Goal: Information Seeking & Learning: Learn about a topic

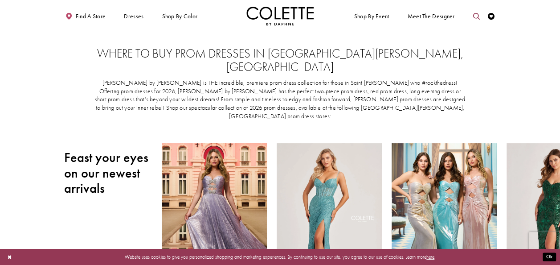
click at [473, 16] on icon "Toggle search" at bounding box center [476, 16] width 7 height 7
click at [445, 20] on input "Search" at bounding box center [441, 17] width 81 height 10
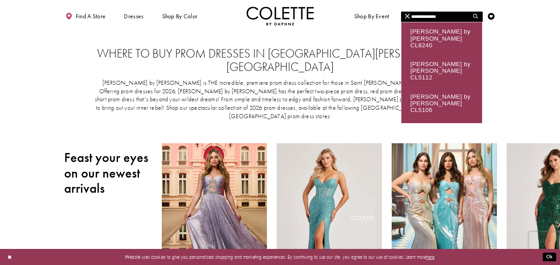
type input "**********"
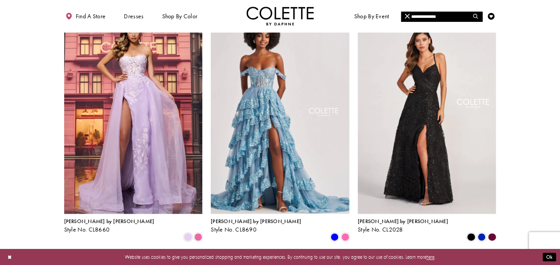
scroll to position [566, 0]
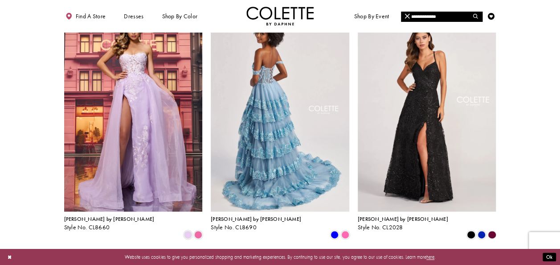
click at [288, 100] on img "Visit Colette by Daphne Style No. CL8690 Page" at bounding box center [280, 110] width 139 height 201
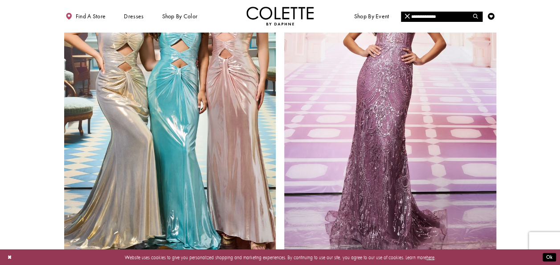
scroll to position [1290, 0]
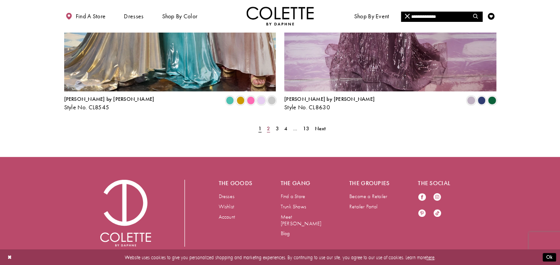
click at [267, 125] on span "2" at bounding box center [268, 128] width 3 height 7
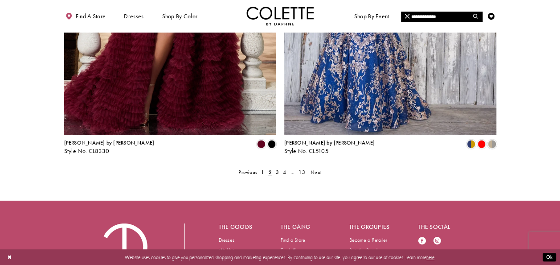
scroll to position [1247, 0]
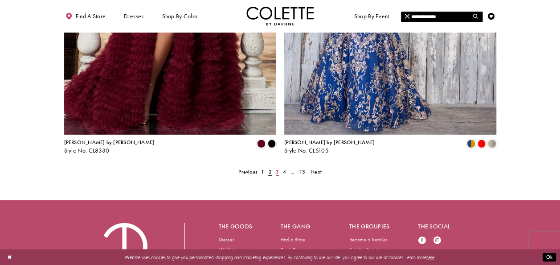
click at [274, 167] on link "3" at bounding box center [277, 172] width 7 height 10
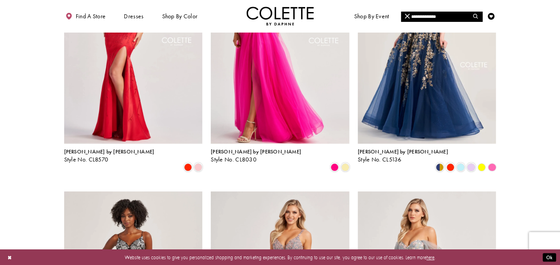
scroll to position [135, 0]
click at [448, 163] on span "Product List" at bounding box center [450, 167] width 8 height 8
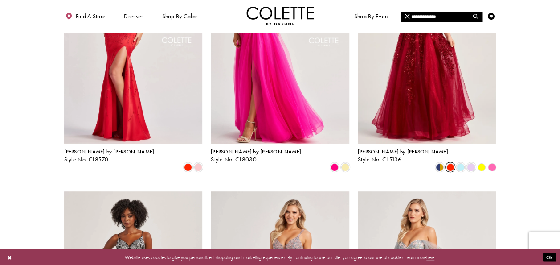
click at [448, 163] on span "Product List" at bounding box center [450, 167] width 8 height 8
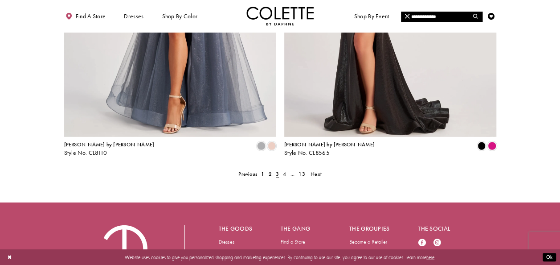
scroll to position [1246, 0]
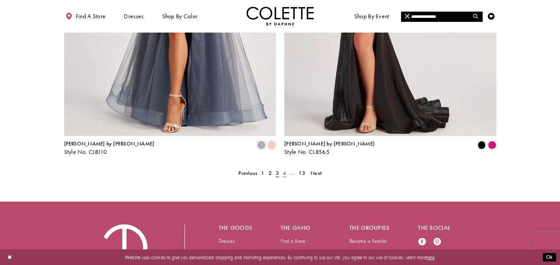
click at [285, 169] on span "4" at bounding box center [284, 172] width 3 height 7
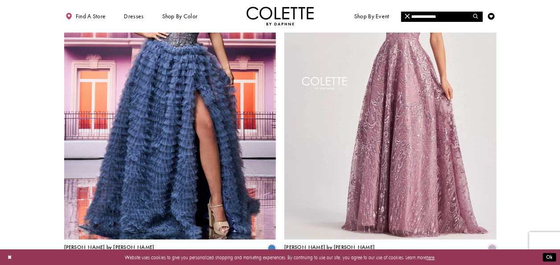
scroll to position [1290, 0]
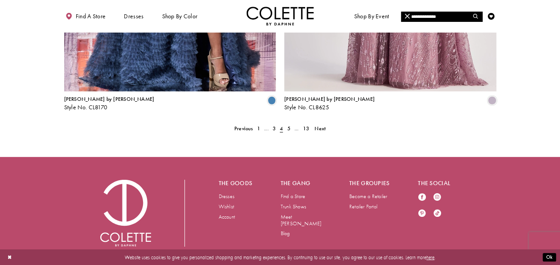
drag, startPoint x: 285, startPoint y: 143, endPoint x: 259, endPoint y: 110, distance: 42.2
click at [288, 125] on span "5" at bounding box center [288, 128] width 3 height 7
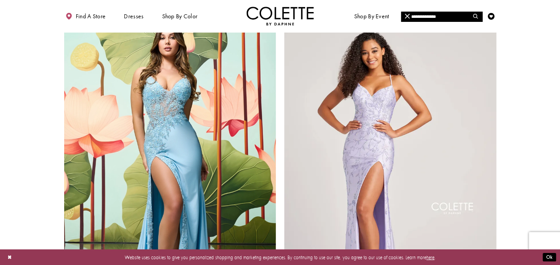
scroll to position [1290, 0]
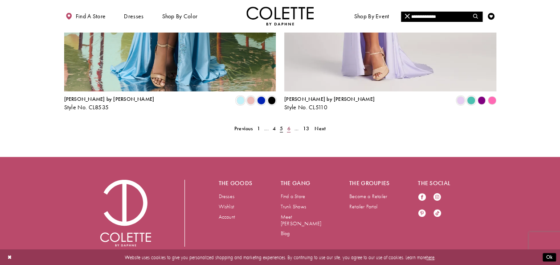
click at [288, 125] on span "6" at bounding box center [288, 128] width 3 height 7
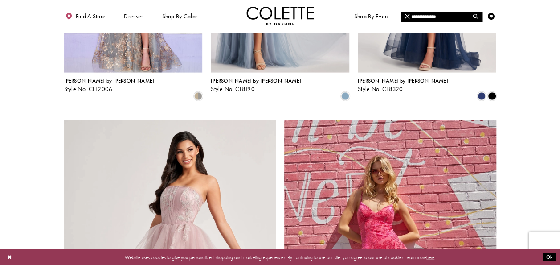
scroll to position [1172, 0]
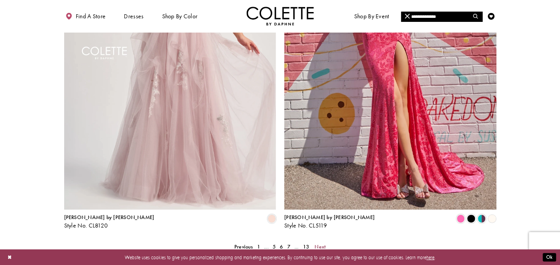
click at [318, 243] on span "Next" at bounding box center [320, 246] width 11 height 7
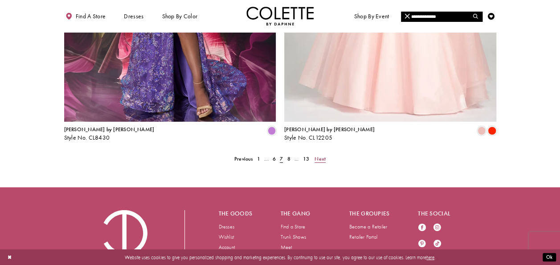
scroll to position [1261, 0]
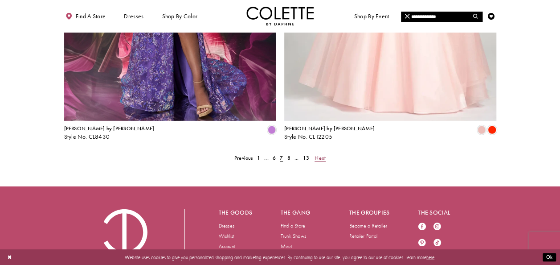
click at [321, 154] on span "Next" at bounding box center [320, 157] width 11 height 7
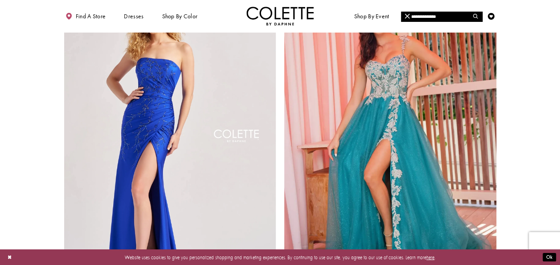
scroll to position [1290, 0]
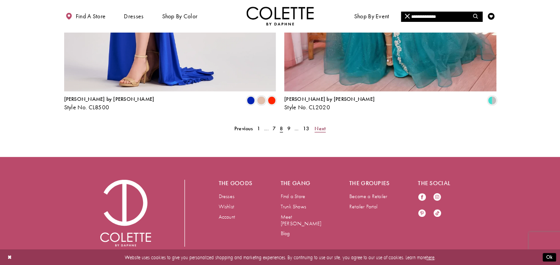
click at [319, 125] on span "Next" at bounding box center [320, 128] width 11 height 7
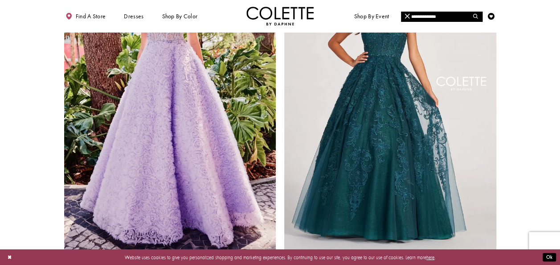
scroll to position [1154, 0]
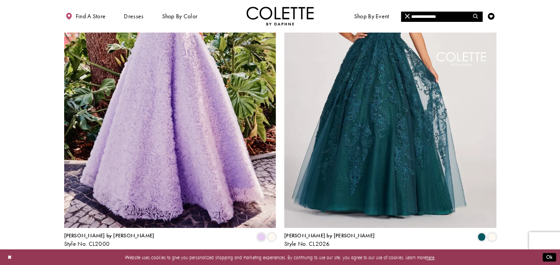
click at [318, 261] on span "Next" at bounding box center [321, 264] width 11 height 7
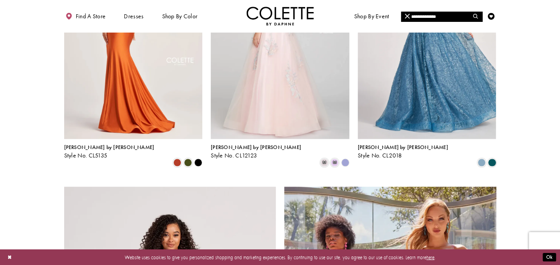
scroll to position [887, 0]
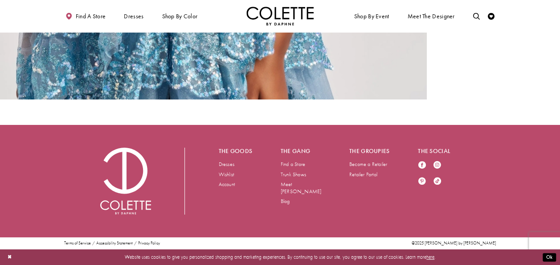
scroll to position [1566, 0]
